Goal: Information Seeking & Learning: Check status

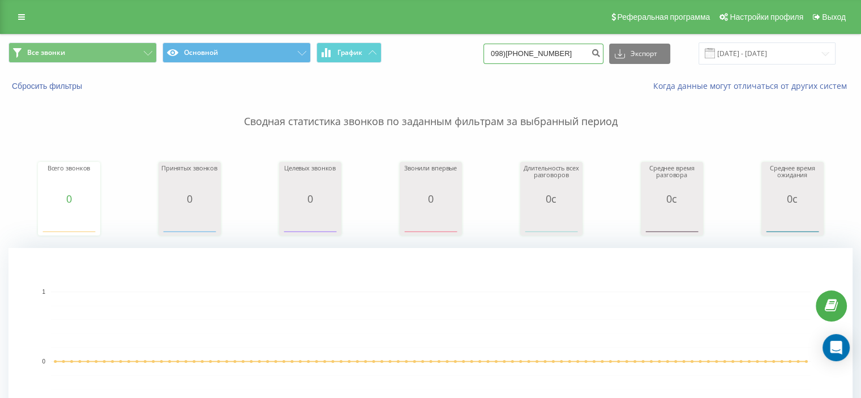
click at [548, 54] on input "098)[PHONE_NUMBER]" at bounding box center [544, 54] width 120 height 20
type input "0987508384"
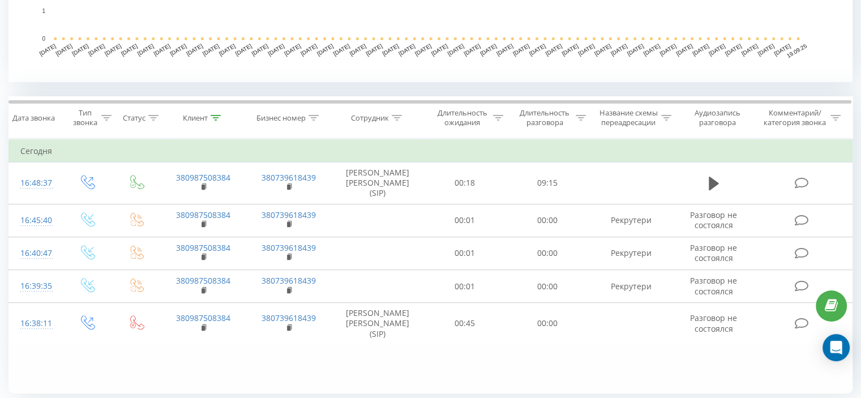
scroll to position [430, 0]
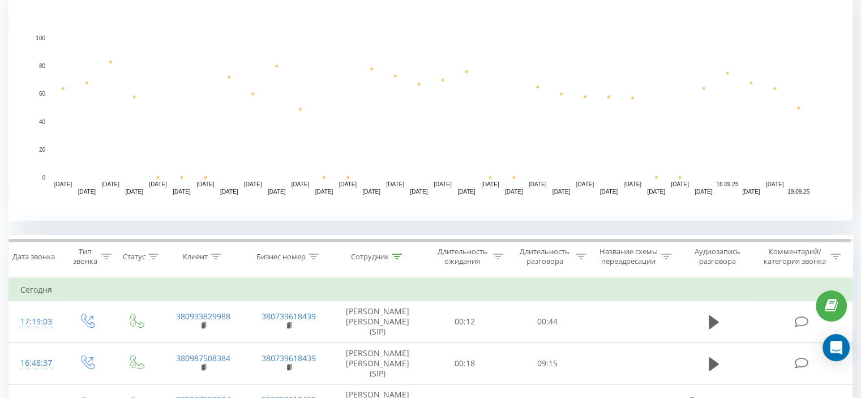
scroll to position [276, 0]
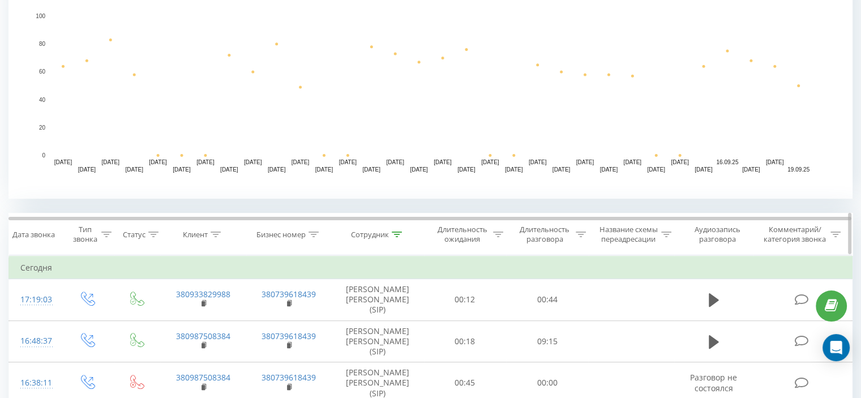
click at [393, 235] on icon at bounding box center [397, 235] width 10 height 6
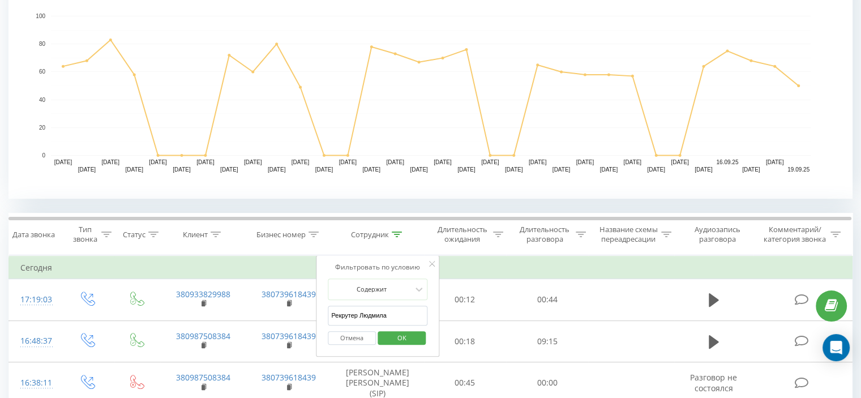
click at [384, 310] on input "Рекрутер Людмила" at bounding box center [378, 316] width 100 height 20
click at [390, 333] on span "OK" at bounding box center [402, 338] width 32 height 18
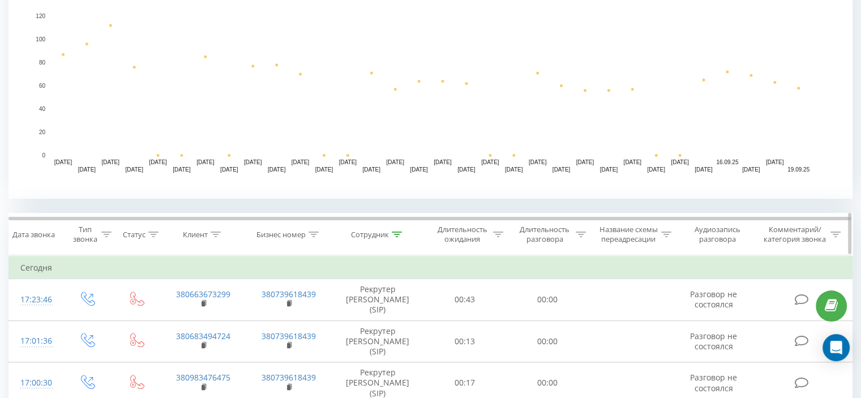
click at [395, 233] on icon at bounding box center [397, 235] width 10 height 6
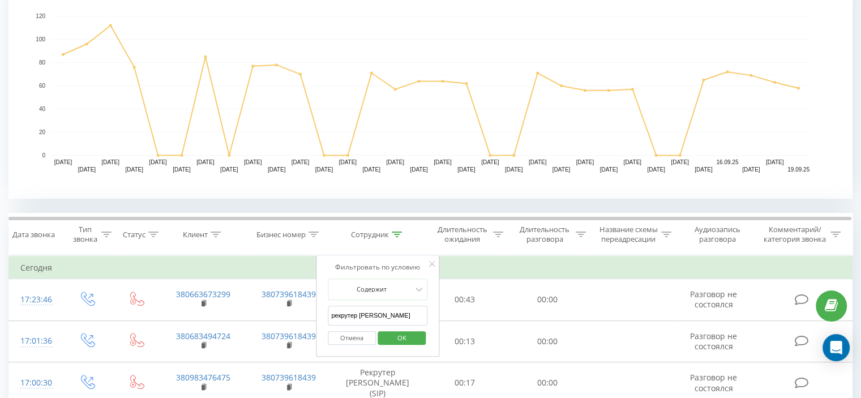
click at [379, 314] on input "рекрутер Ольга" at bounding box center [378, 316] width 100 height 20
click at [386, 335] on span "OK" at bounding box center [402, 338] width 32 height 18
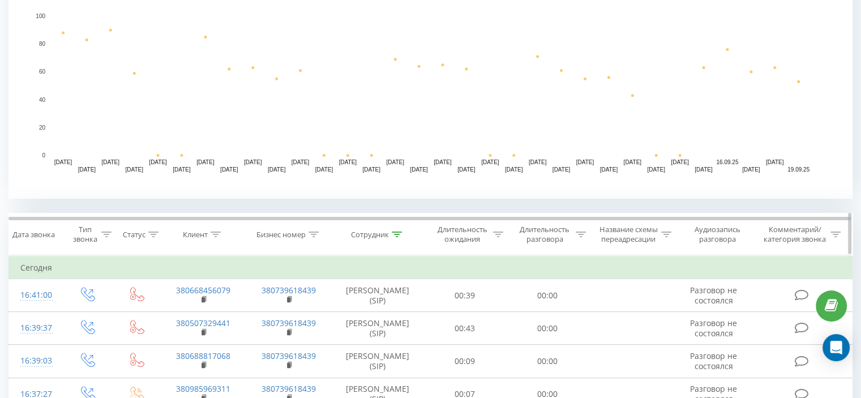
click at [395, 234] on icon at bounding box center [397, 235] width 10 height 6
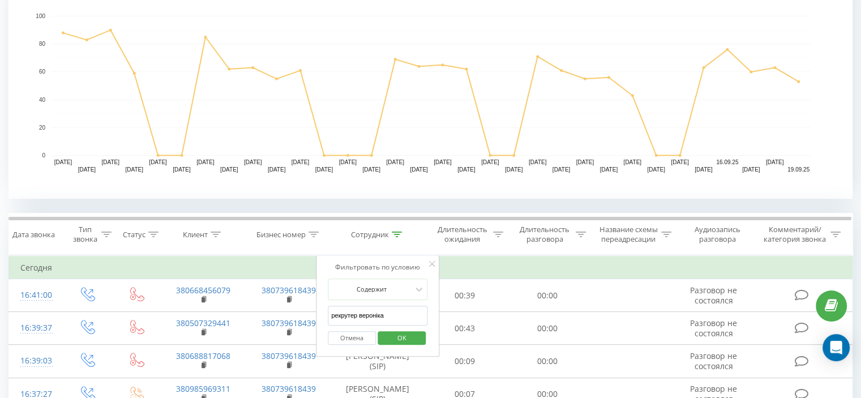
click at [408, 335] on span "OK" at bounding box center [402, 338] width 32 height 18
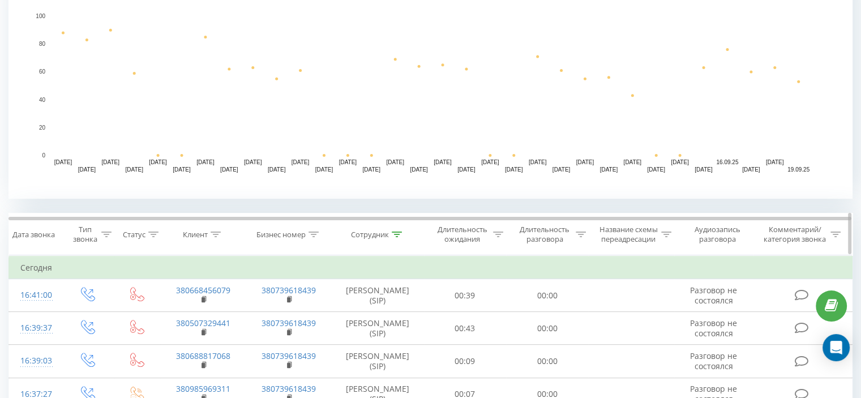
click at [400, 235] on icon at bounding box center [397, 235] width 10 height 6
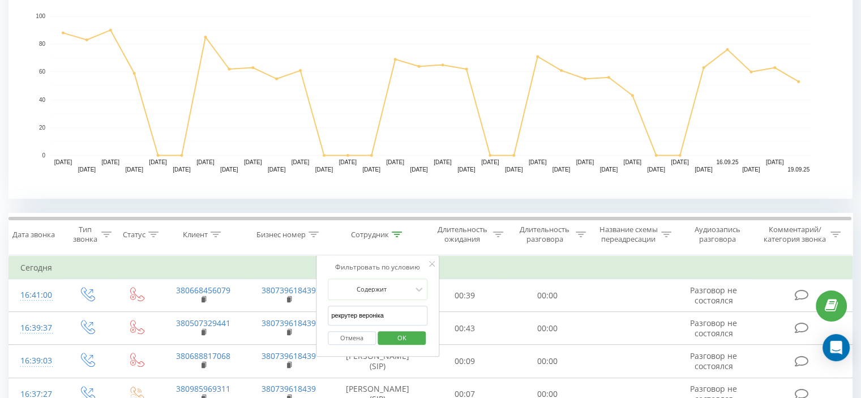
click at [380, 315] on input "рекрутер вероніка" at bounding box center [378, 316] width 100 height 20
click at [388, 338] on span "OK" at bounding box center [402, 338] width 32 height 18
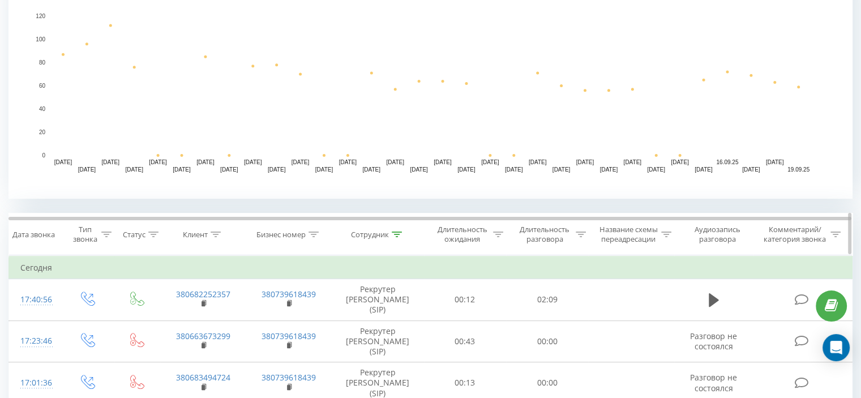
click at [396, 232] on icon at bounding box center [397, 235] width 10 height 6
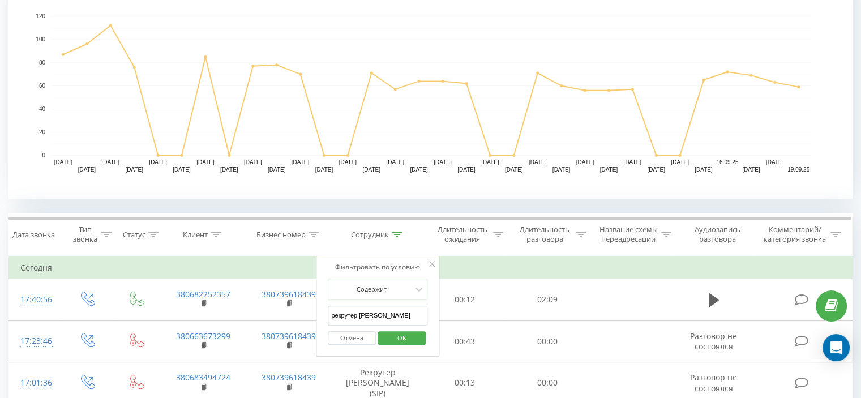
click at [379, 315] on input "рекрутер Ольга" at bounding box center [378, 316] width 100 height 20
click at [395, 336] on span "OK" at bounding box center [402, 338] width 32 height 18
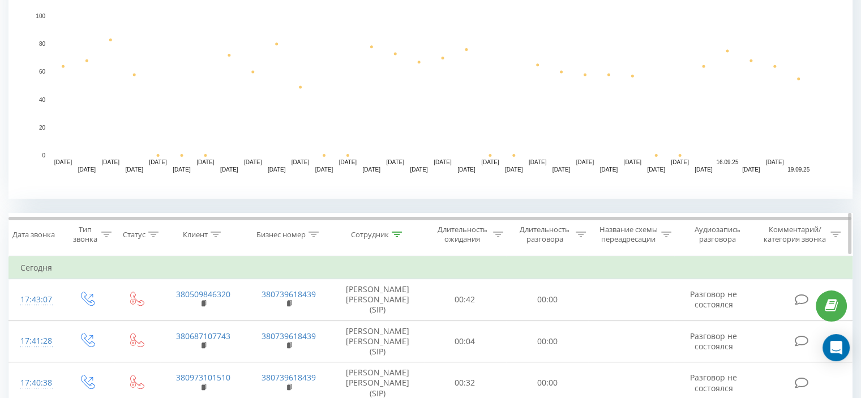
click at [393, 236] on icon at bounding box center [397, 235] width 10 height 6
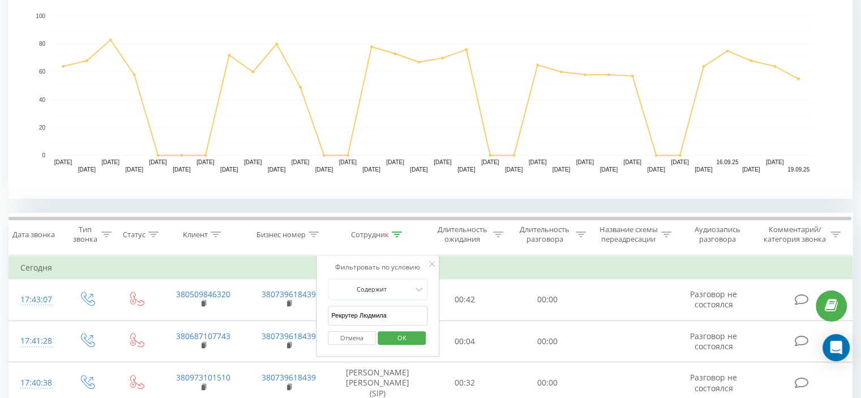
click at [408, 340] on span "OK" at bounding box center [402, 338] width 32 height 18
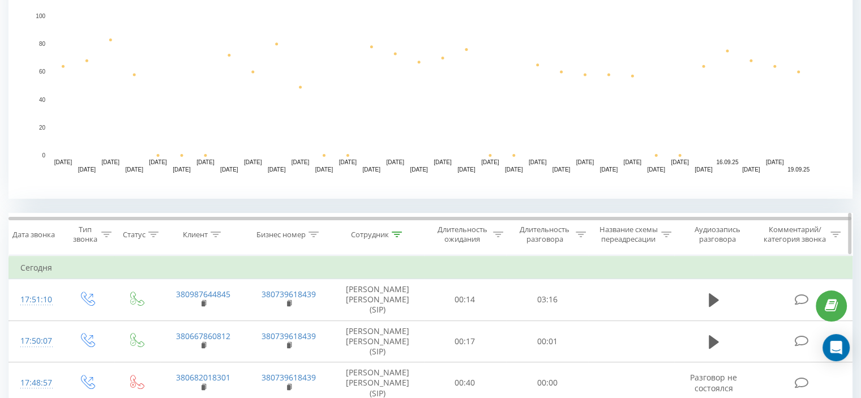
click at [398, 237] on div at bounding box center [397, 235] width 10 height 10
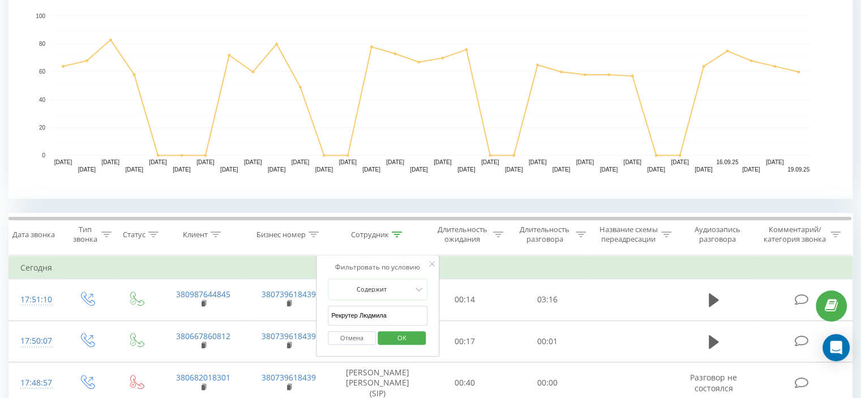
click at [403, 310] on input "Рекрутер Людмила" at bounding box center [378, 316] width 100 height 20
click at [400, 335] on span "OK" at bounding box center [402, 338] width 32 height 18
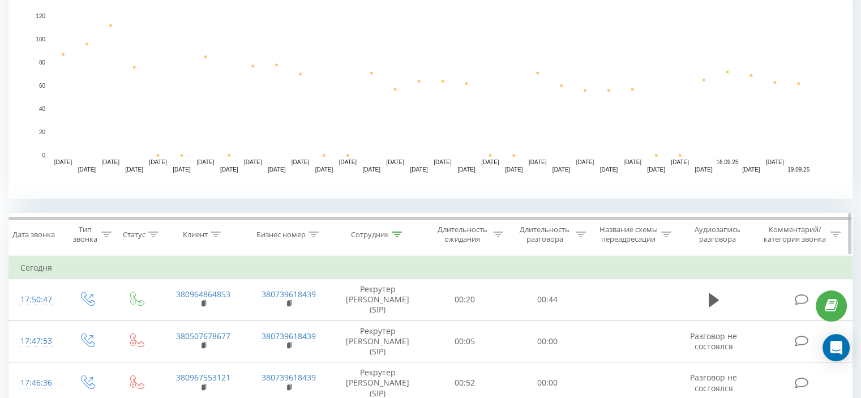
click at [395, 232] on icon at bounding box center [397, 235] width 10 height 6
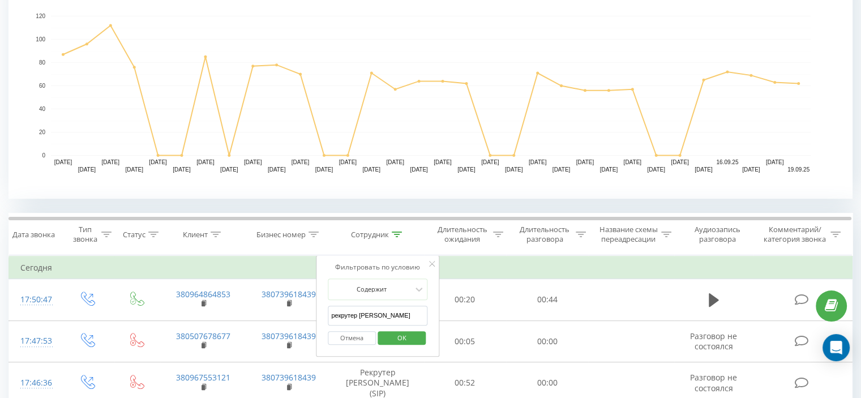
click at [399, 311] on input "рекрутер Ольга" at bounding box center [378, 316] width 100 height 20
click at [393, 336] on span "OK" at bounding box center [402, 338] width 32 height 18
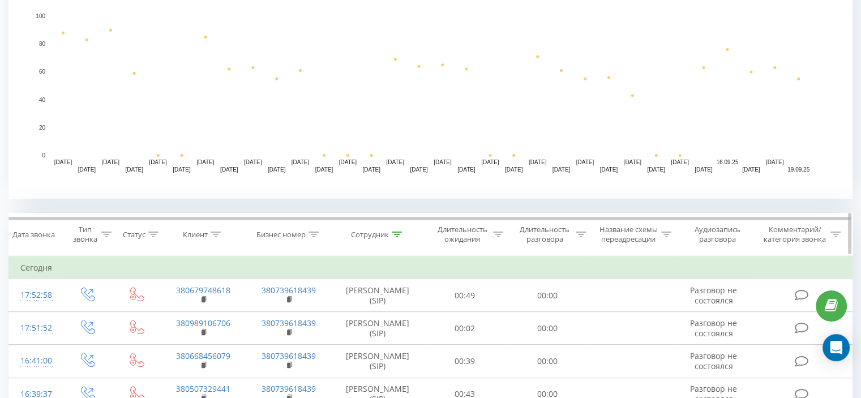
click at [392, 233] on icon at bounding box center [397, 235] width 10 height 6
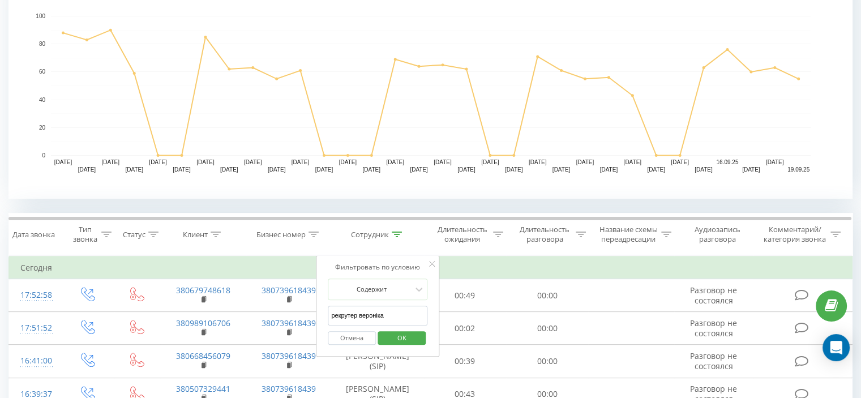
click at [401, 333] on span "OK" at bounding box center [402, 338] width 32 height 18
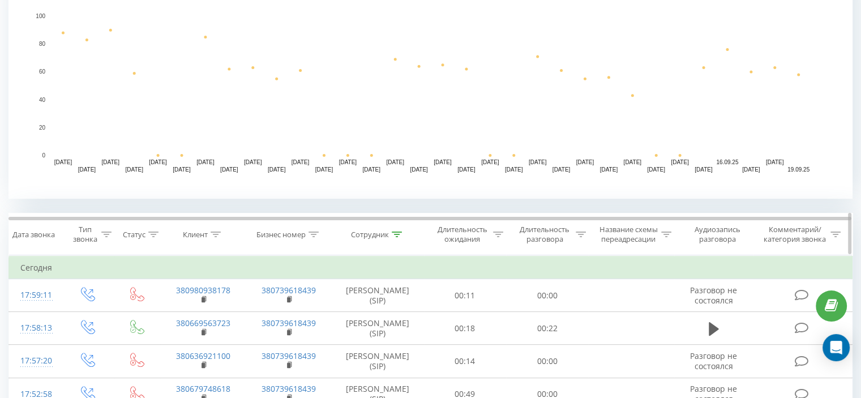
click at [397, 235] on icon at bounding box center [397, 235] width 10 height 6
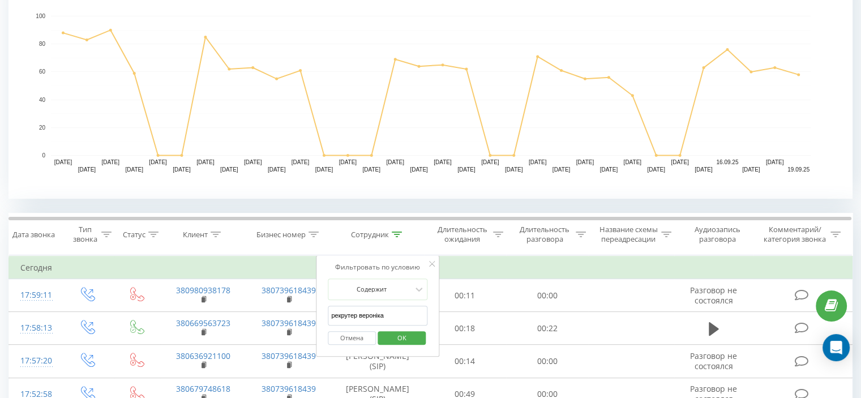
click at [384, 314] on input "рекрутер вероніка" at bounding box center [378, 316] width 100 height 20
click at [394, 337] on span "OK" at bounding box center [402, 338] width 32 height 18
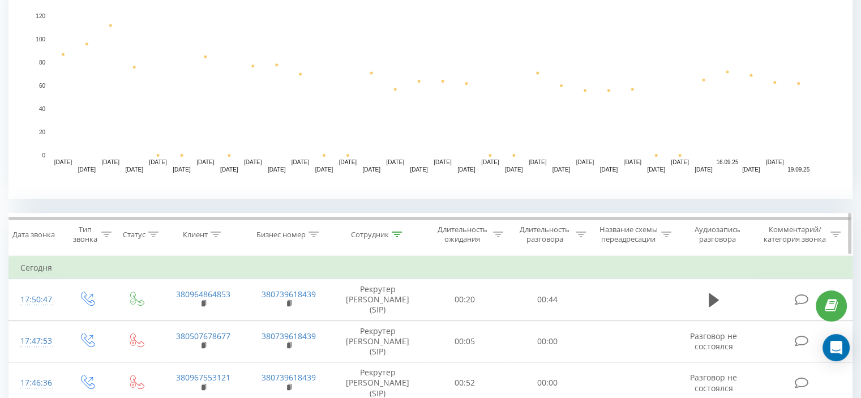
click at [396, 228] on th "Сотрудник" at bounding box center [378, 234] width 92 height 42
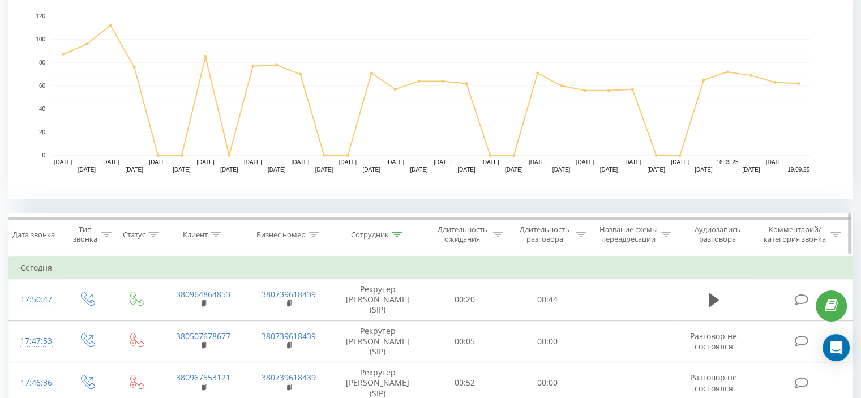
click at [396, 237] on div at bounding box center [397, 235] width 10 height 10
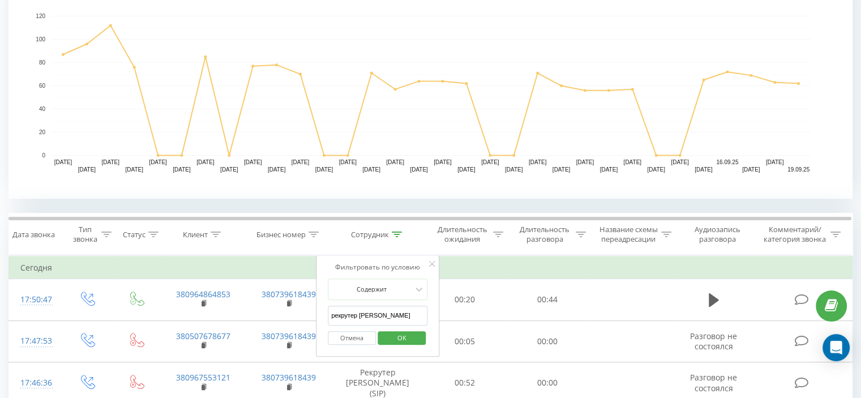
click at [390, 320] on input "рекрутер Ольга" at bounding box center [378, 316] width 100 height 20
type input "Рекрутер Людмила"
click at [390, 341] on span "OK" at bounding box center [402, 338] width 32 height 18
